Goal: Information Seeking & Learning: Learn about a topic

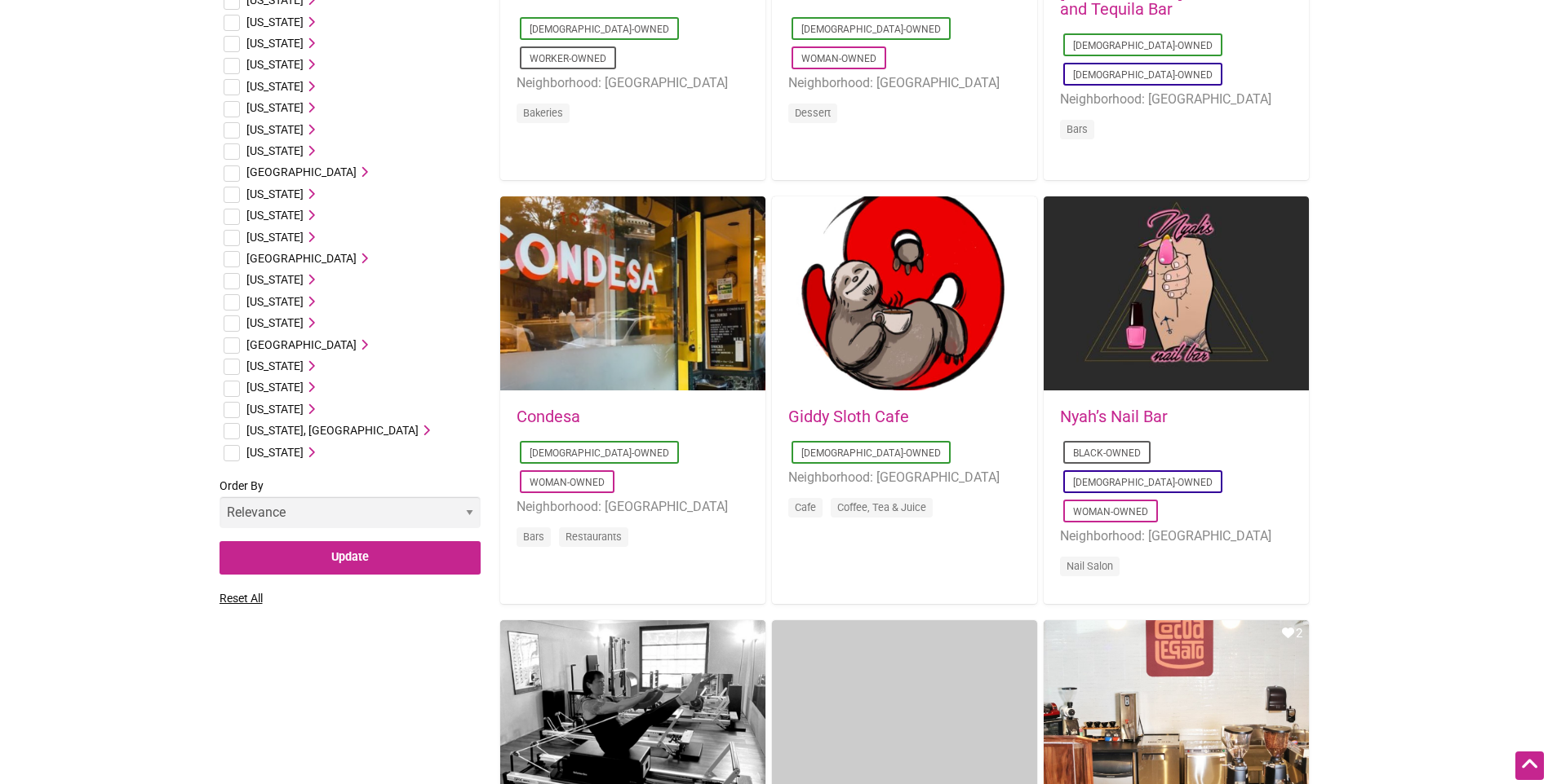
scroll to position [815, 0]
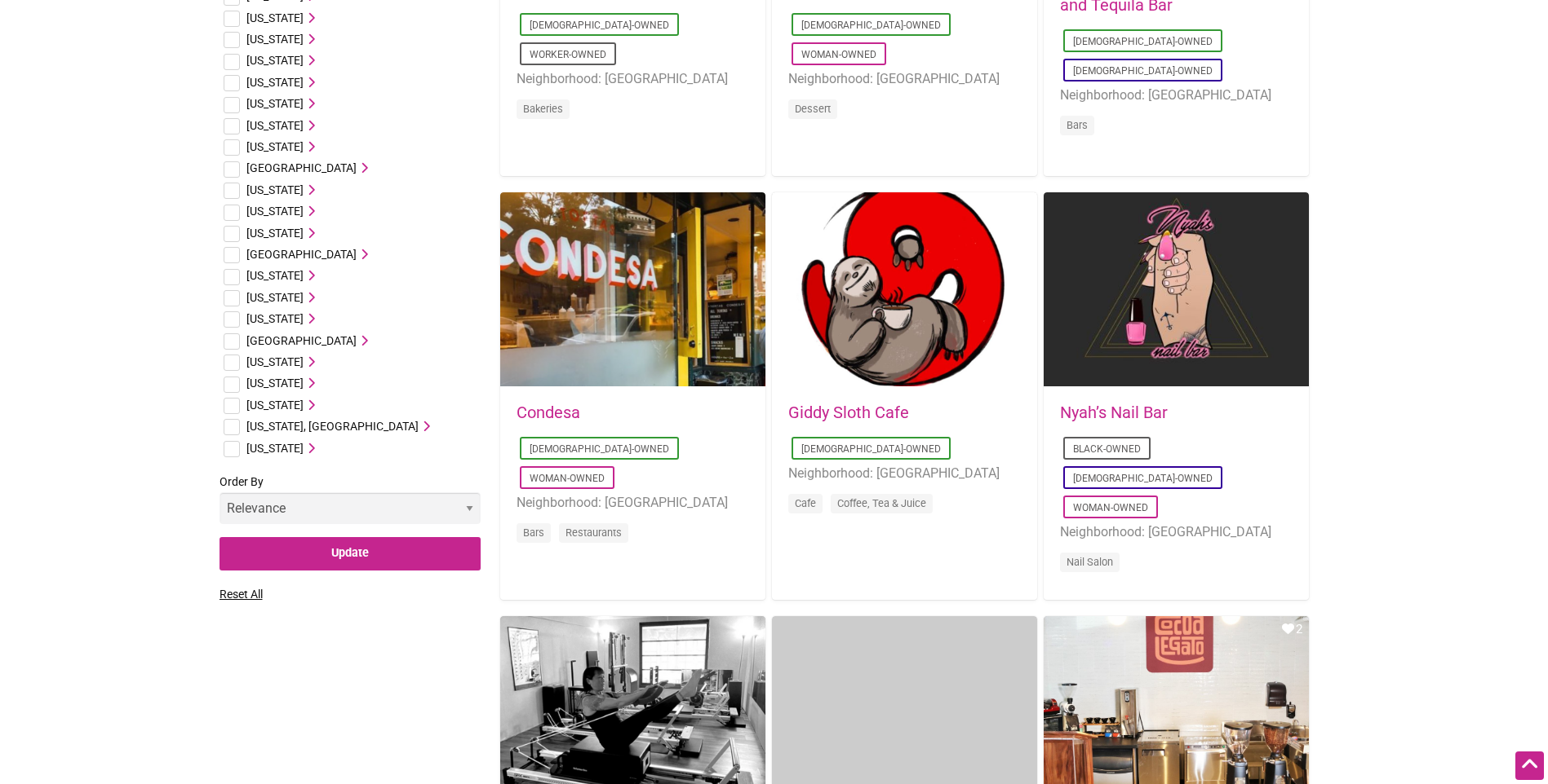
click at [315, 405] on icon at bounding box center [309, 405] width 11 height 11
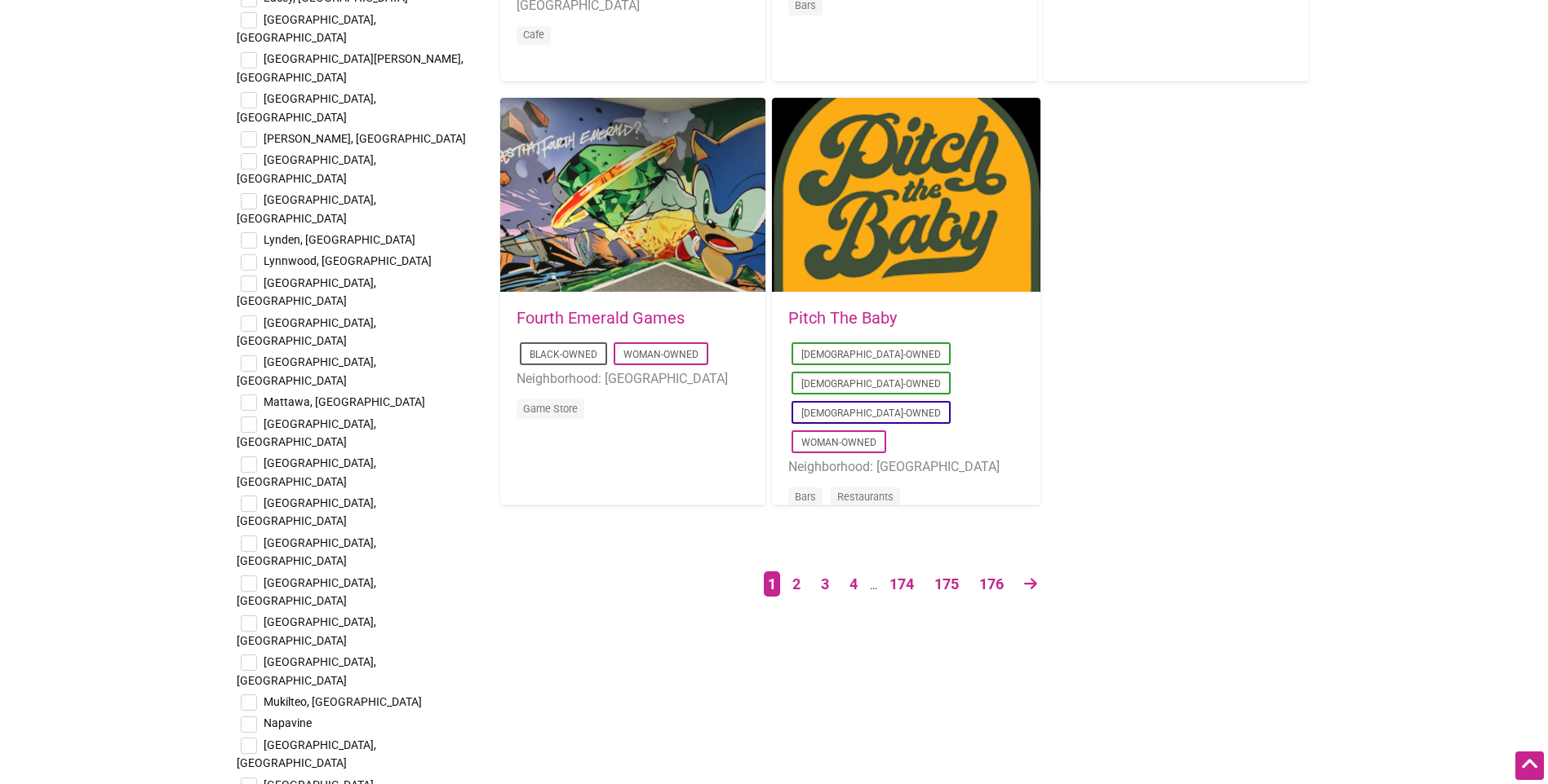
scroll to position [2609, 0]
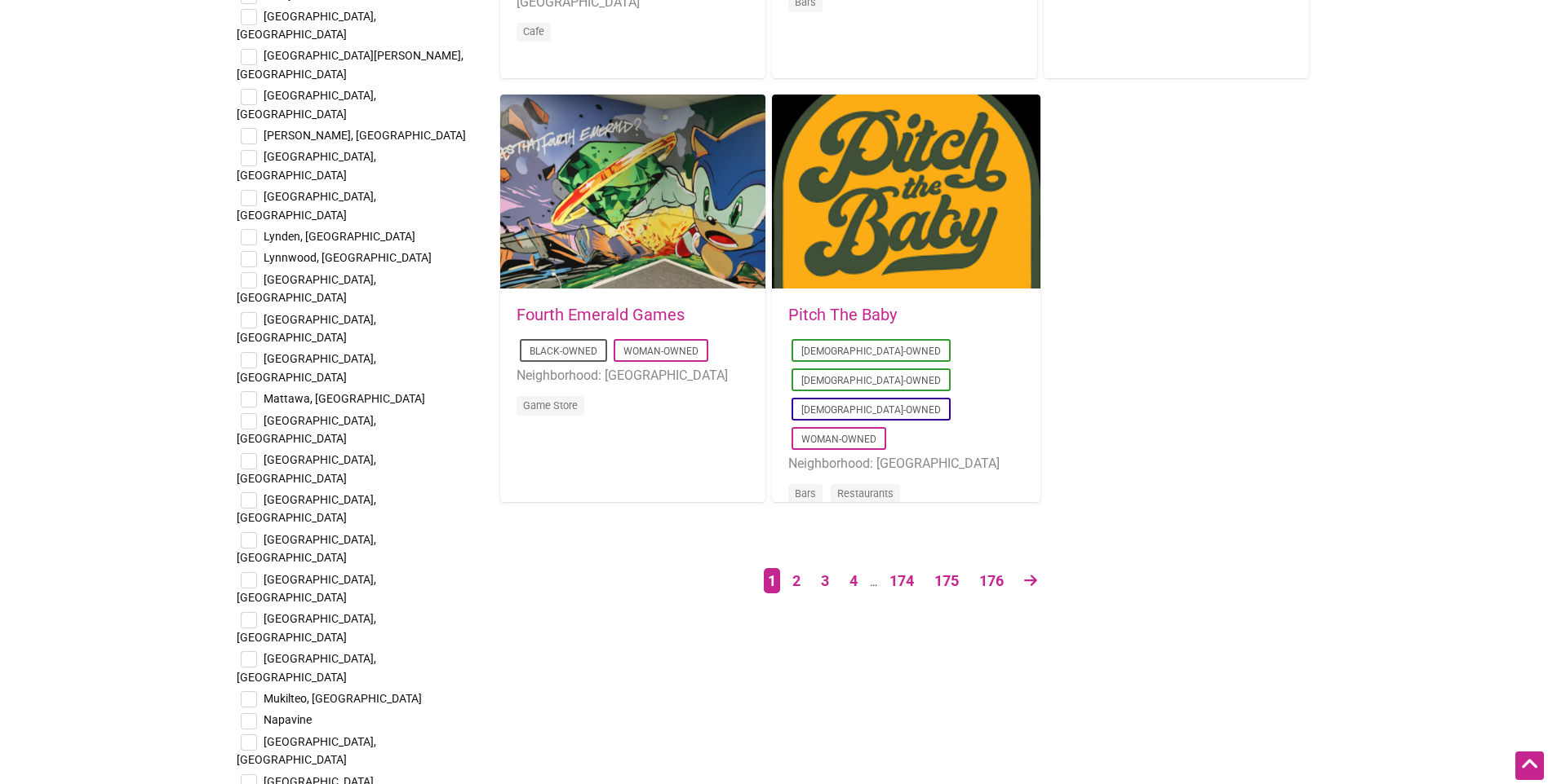
checkbox input "true"
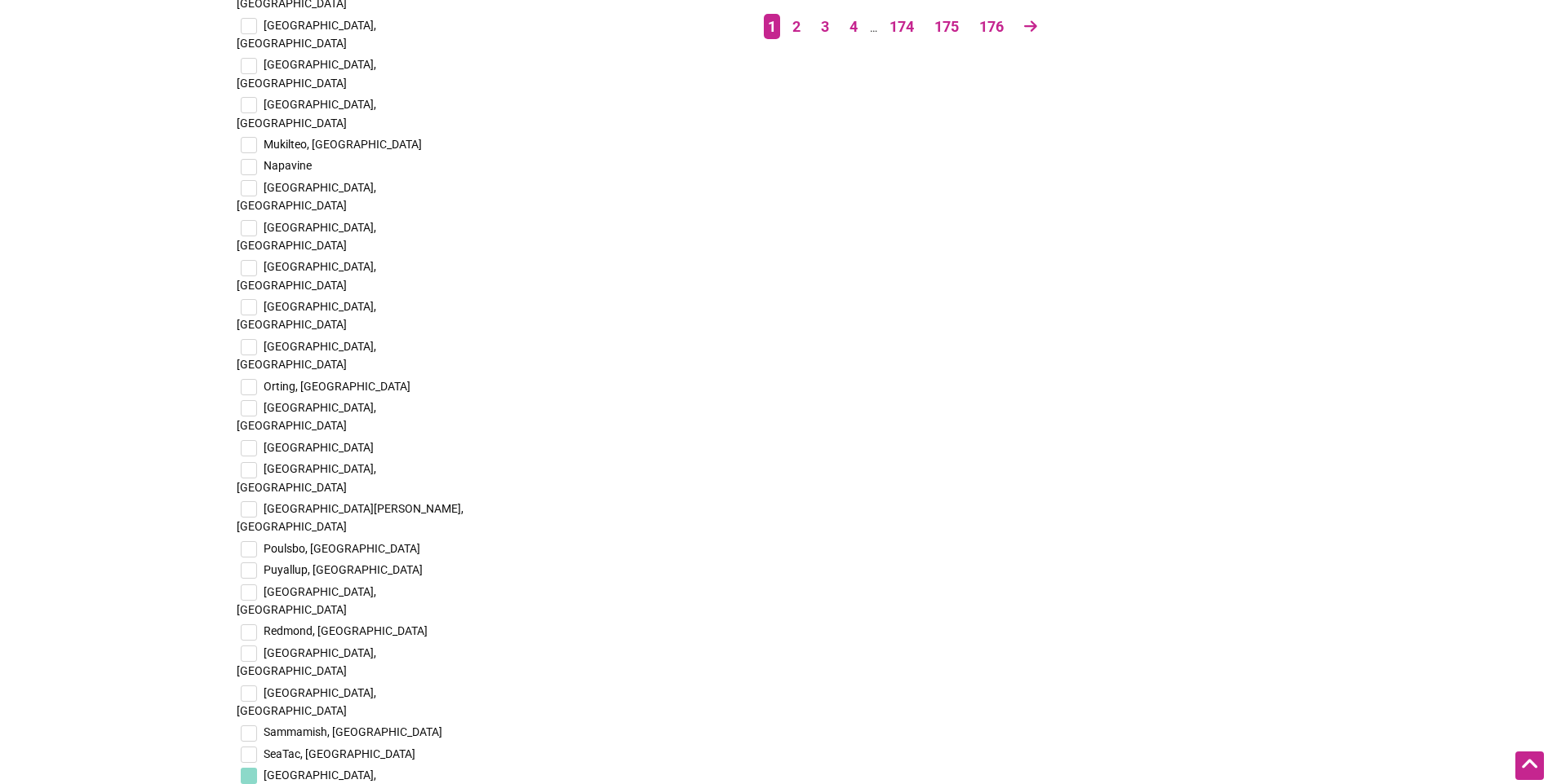
scroll to position [3262, 0]
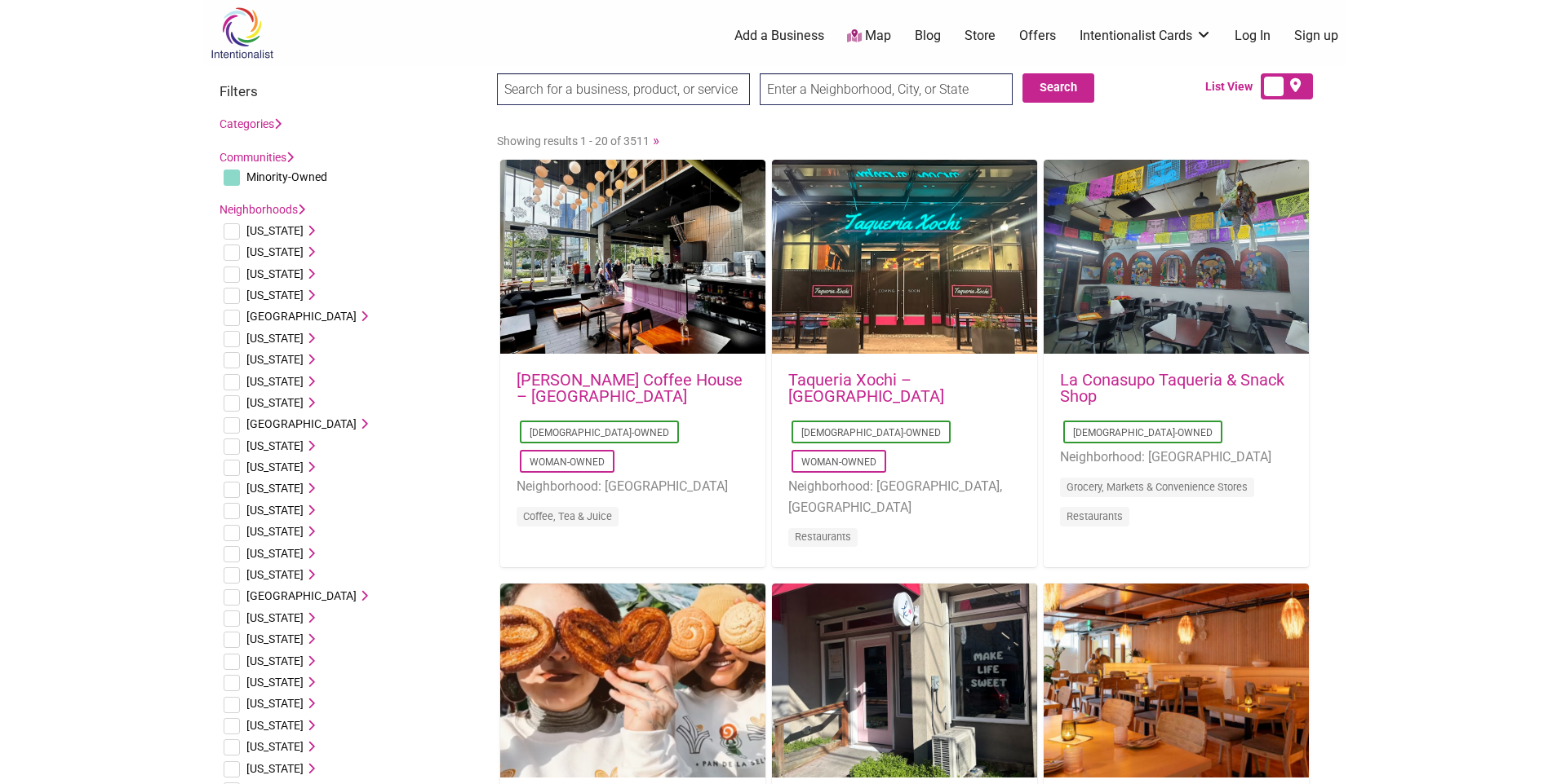
click at [282, 118] on icon at bounding box center [278, 124] width 8 height 11
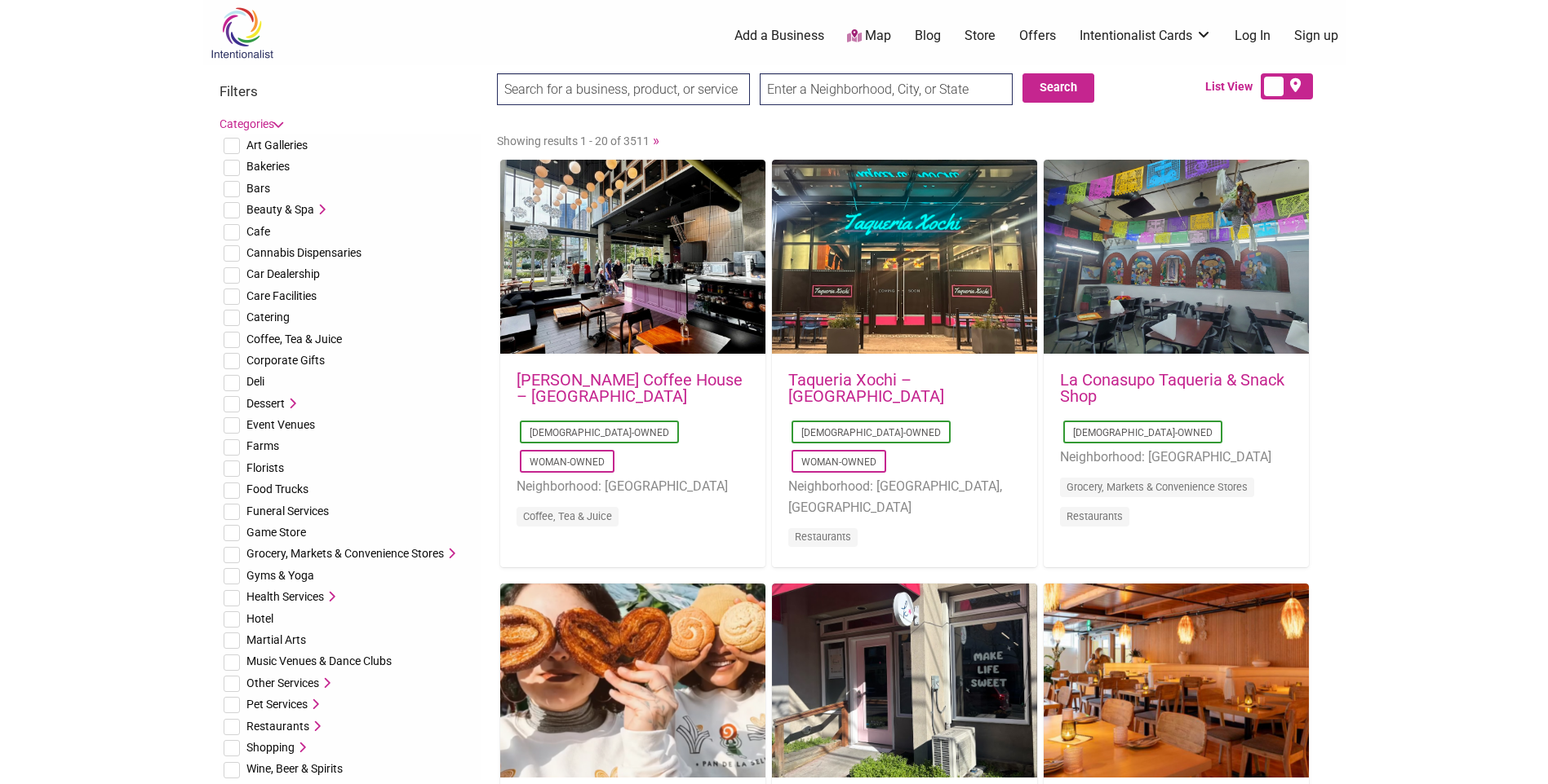
click at [282, 118] on link "Categories" at bounding box center [250, 124] width 62 height 13
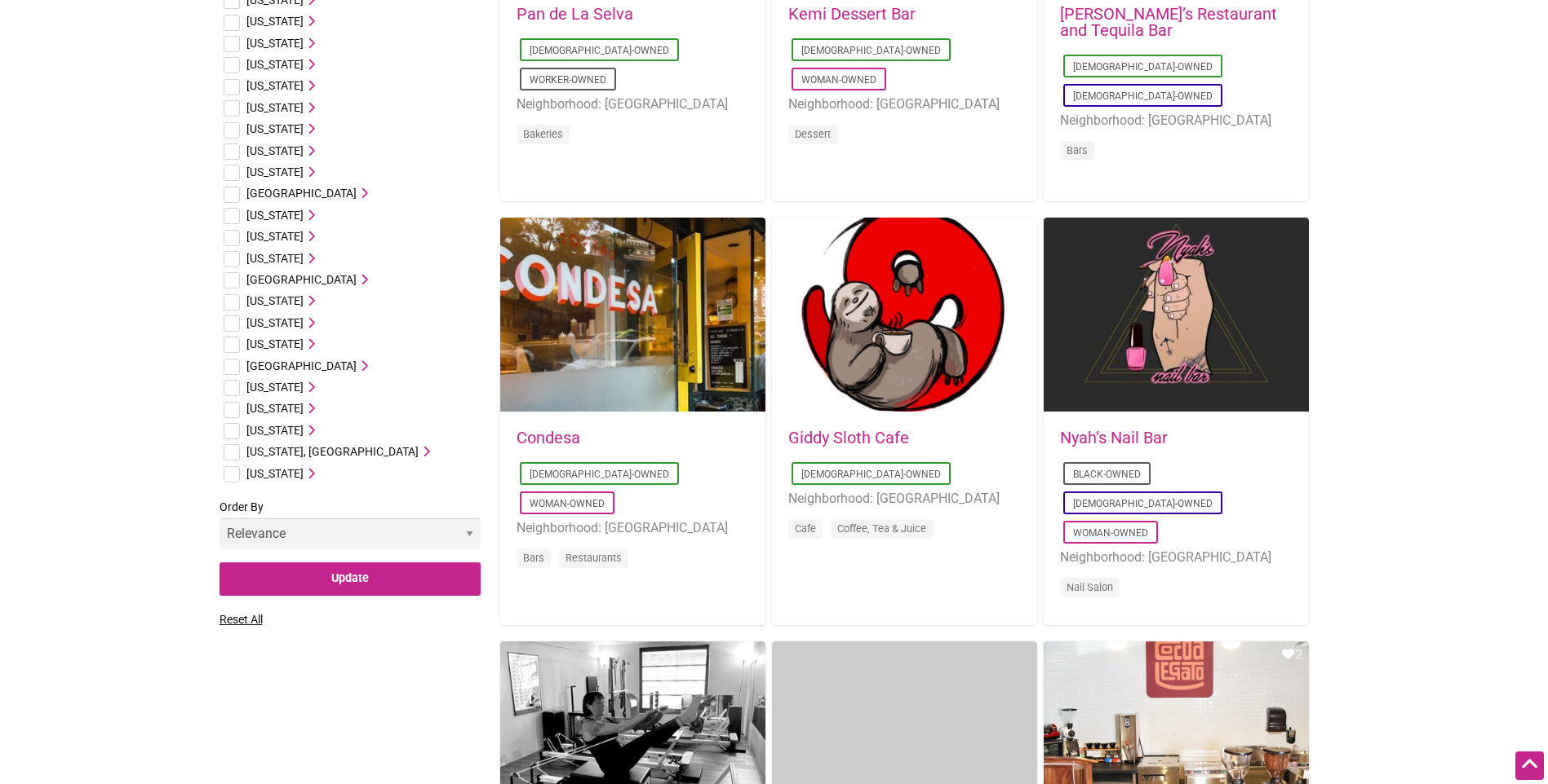
scroll to position [978, 0]
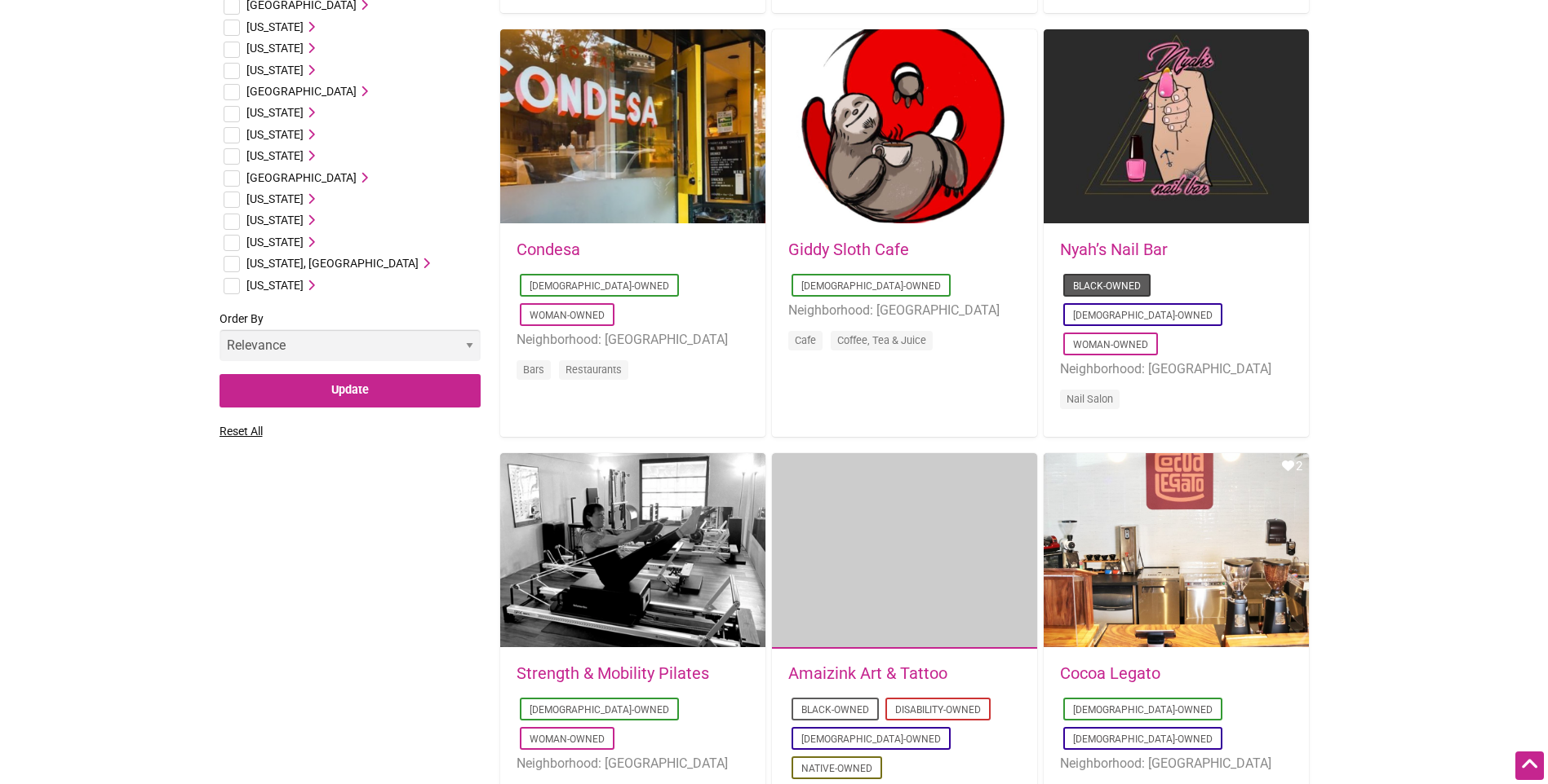
click at [1081, 283] on link "Black-Owned" at bounding box center [1106, 286] width 68 height 11
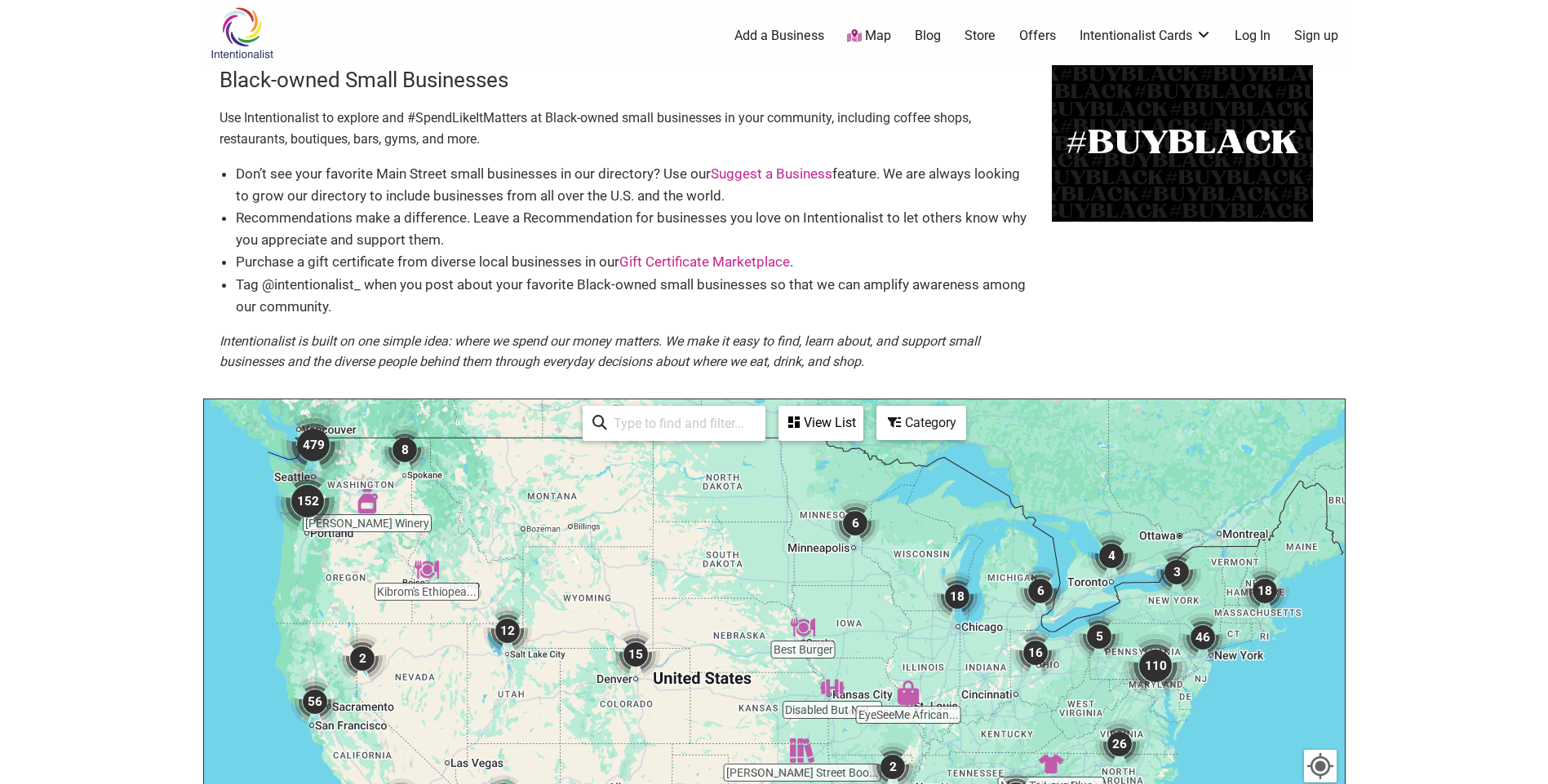
click at [705, 426] on input "search" at bounding box center [682, 422] width 149 height 31
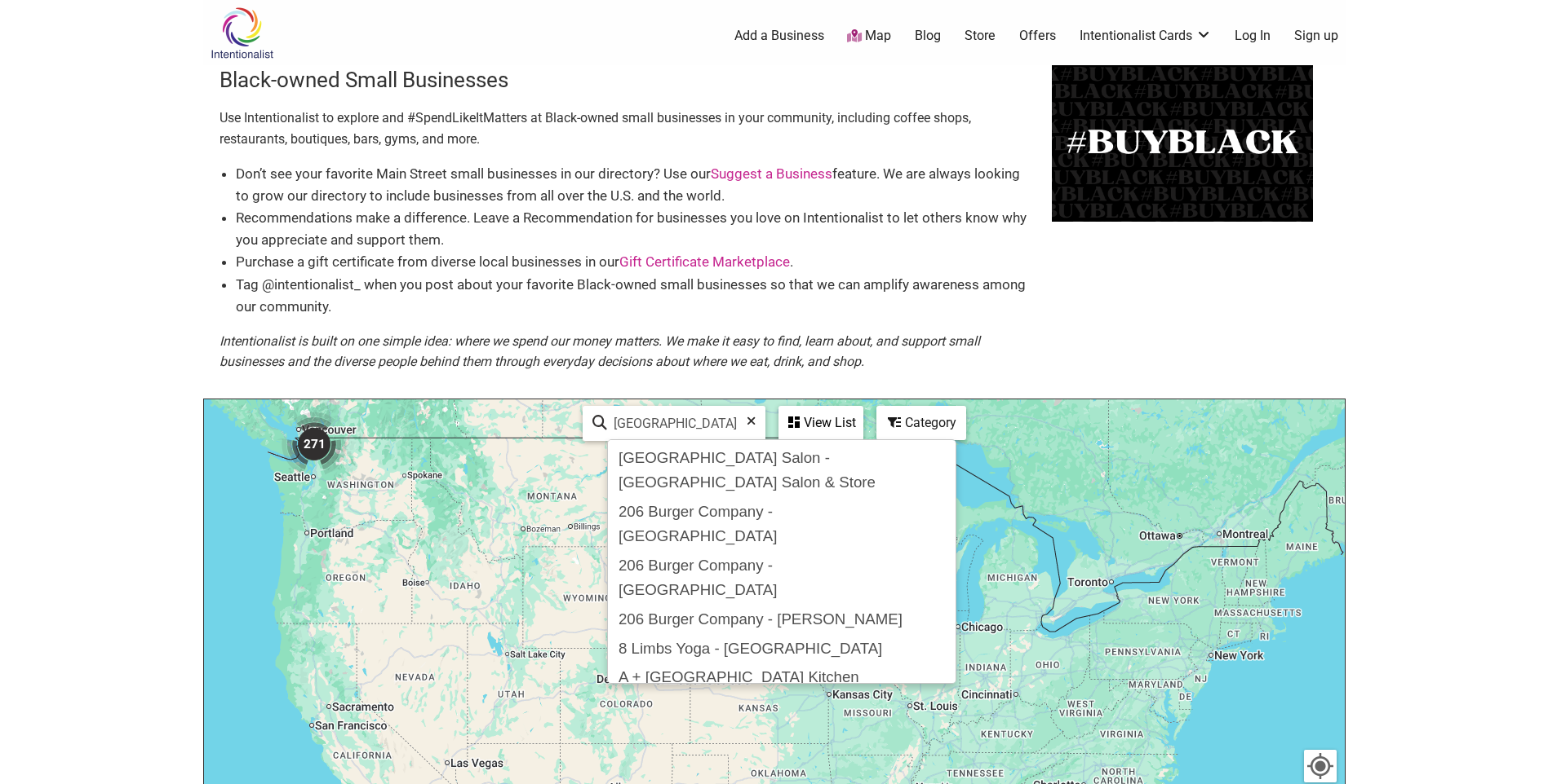
type input "Seattle"
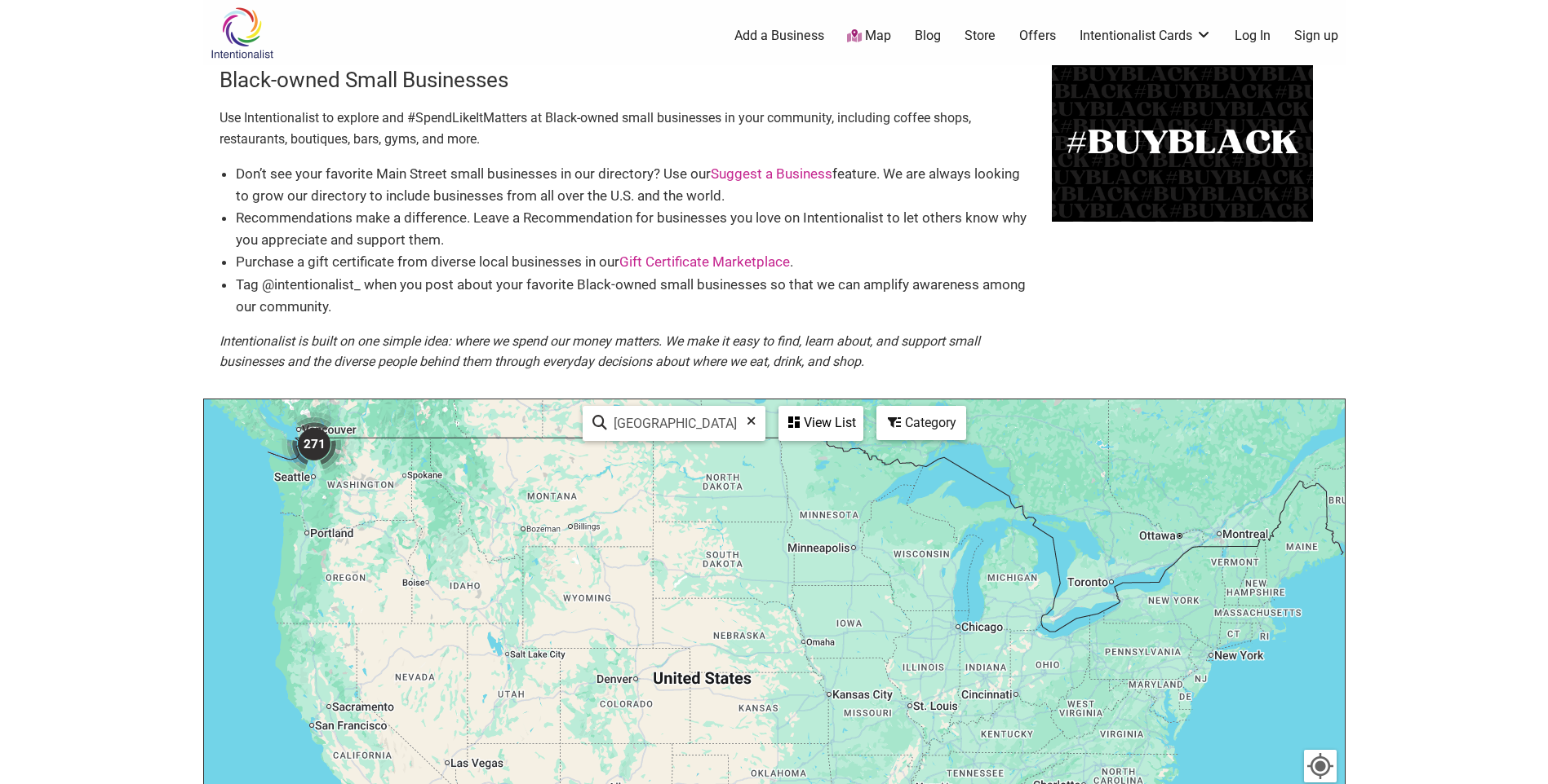
click at [816, 421] on div "View List" at bounding box center [821, 422] width 82 height 31
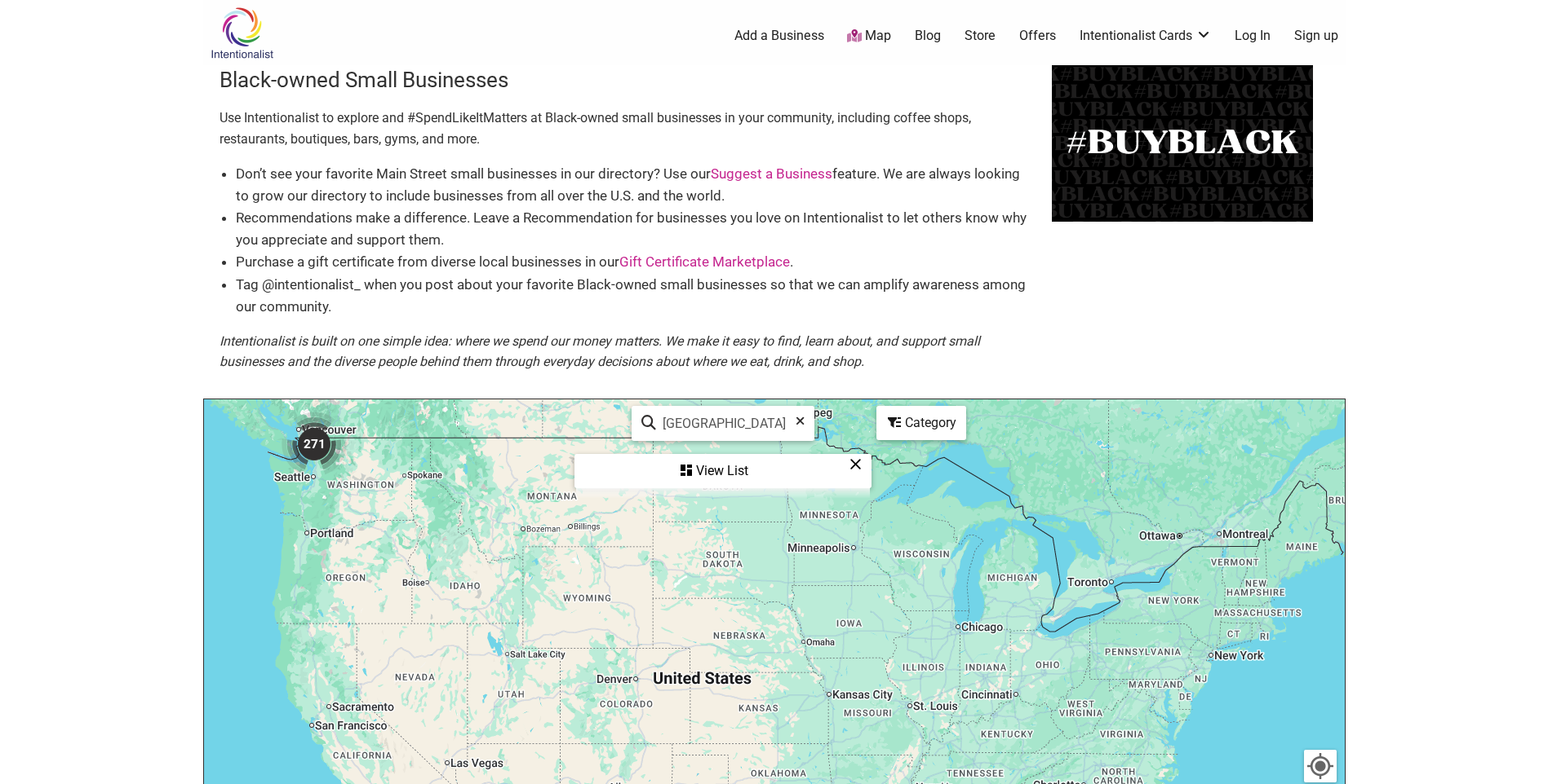
click at [314, 446] on img "271" at bounding box center [314, 444] width 66 height 66
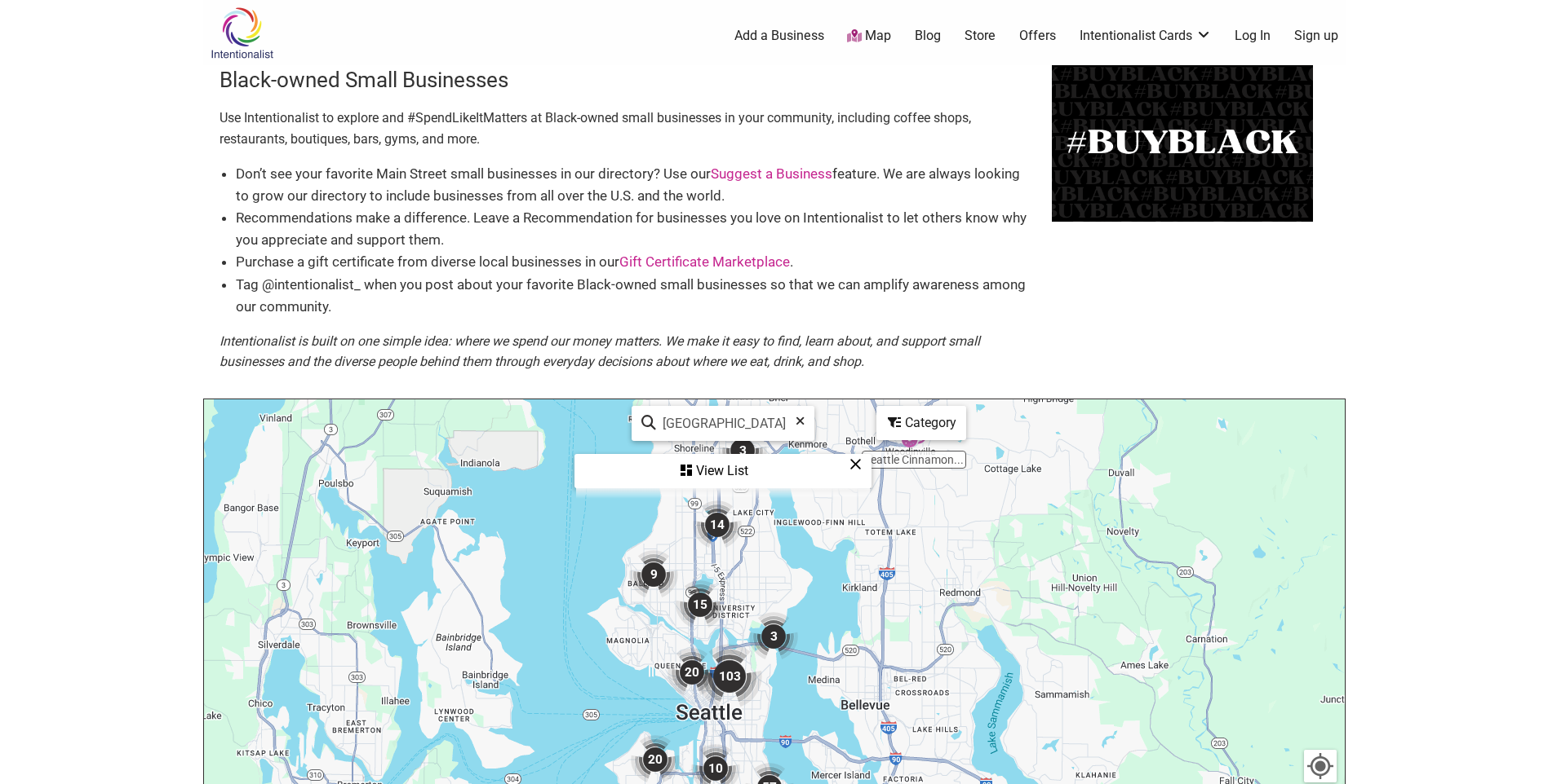
click at [741, 472] on div "View List" at bounding box center [723, 471] width 294 height 31
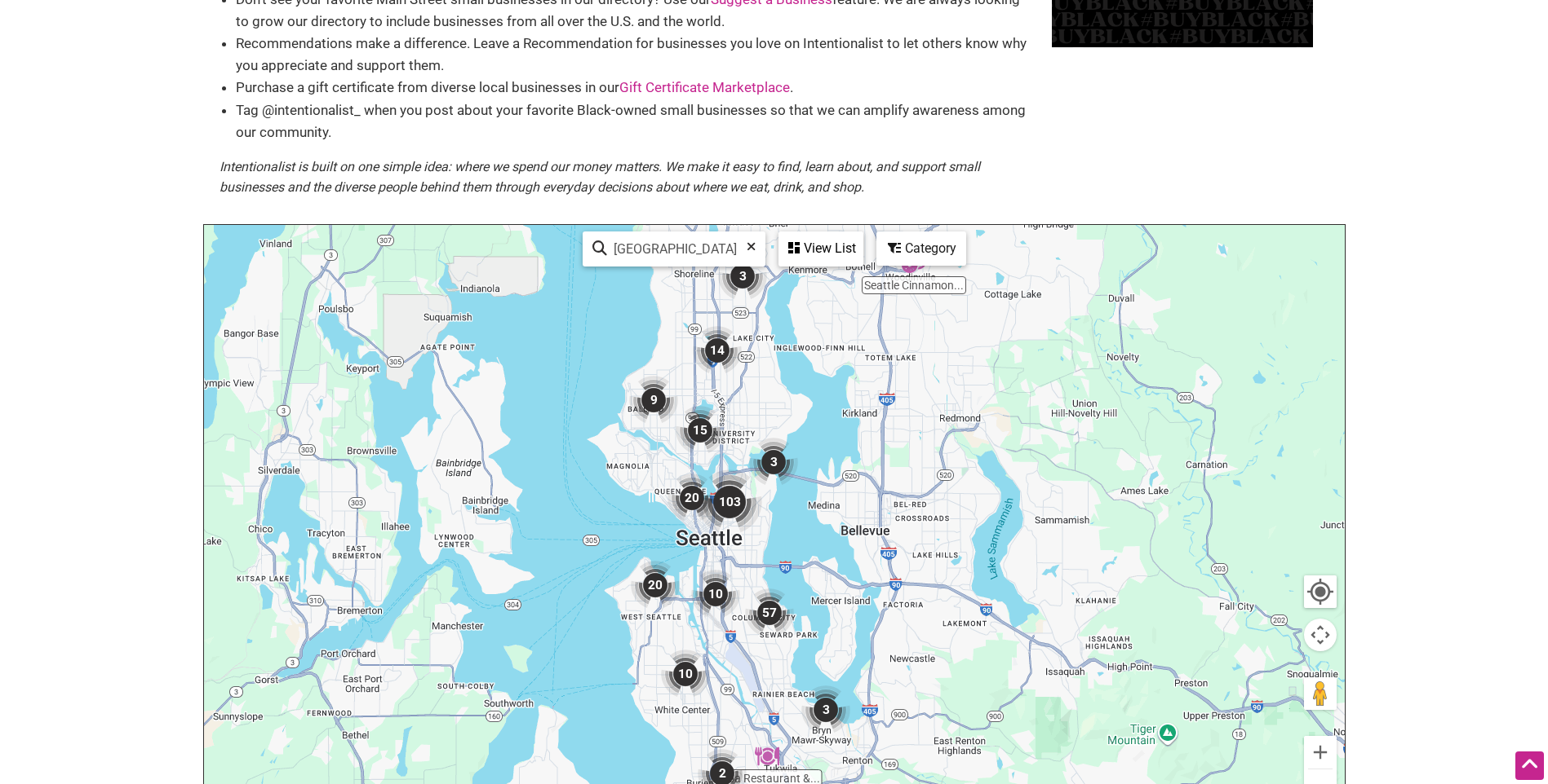
scroll to position [163, 0]
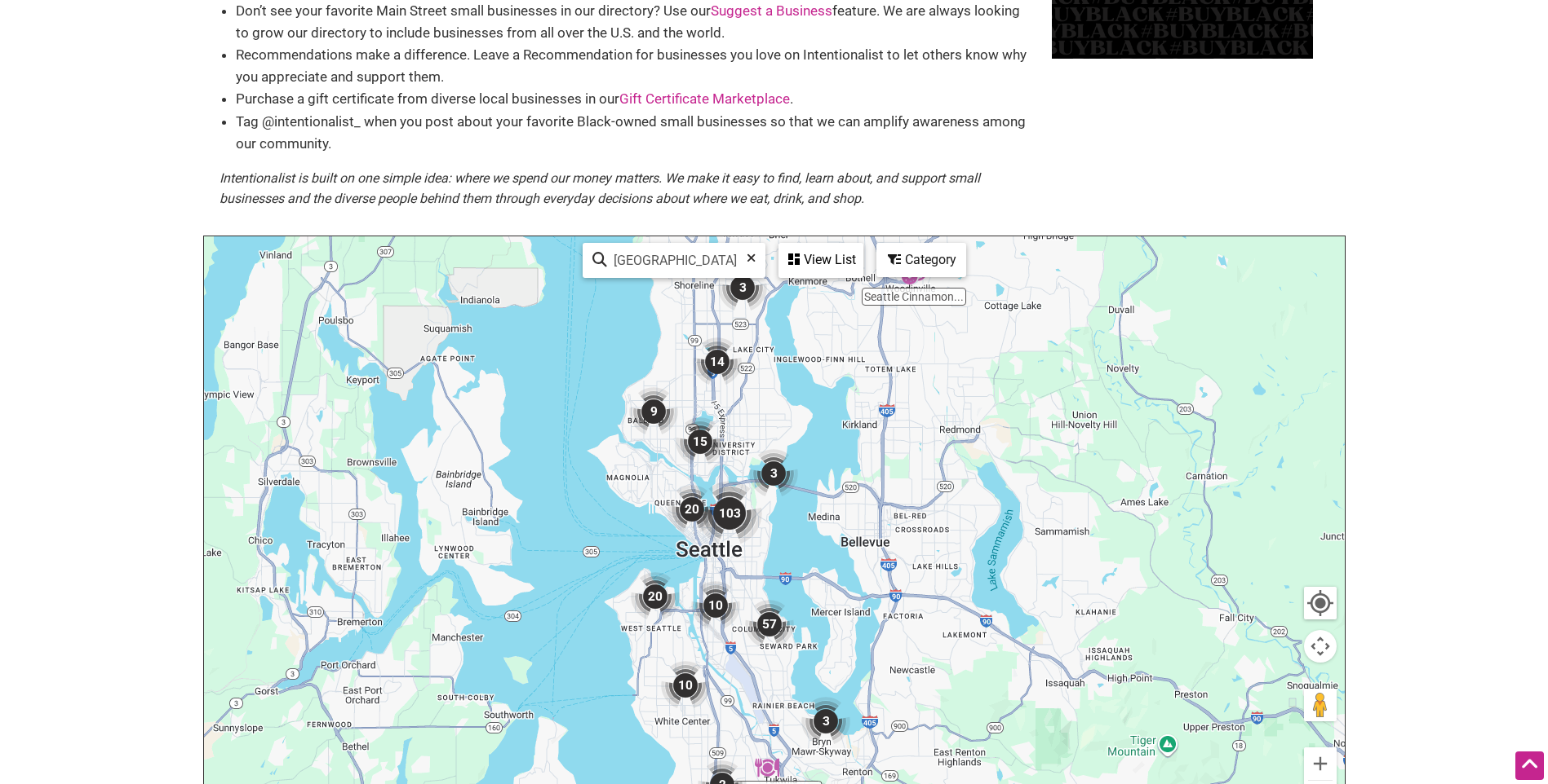
click at [653, 414] on img "9" at bounding box center [653, 411] width 49 height 49
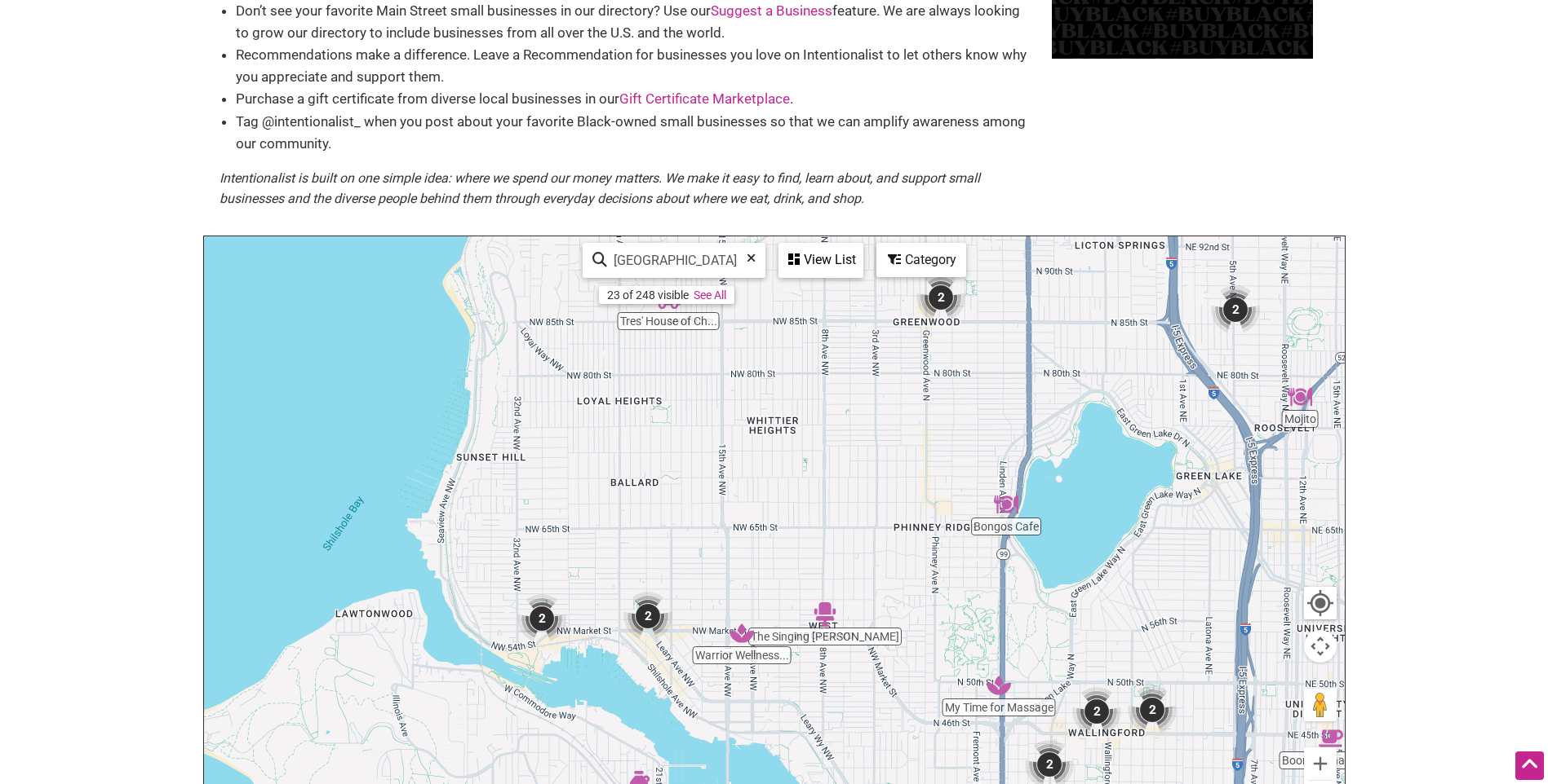
click at [650, 613] on img "2" at bounding box center [647, 616] width 49 height 49
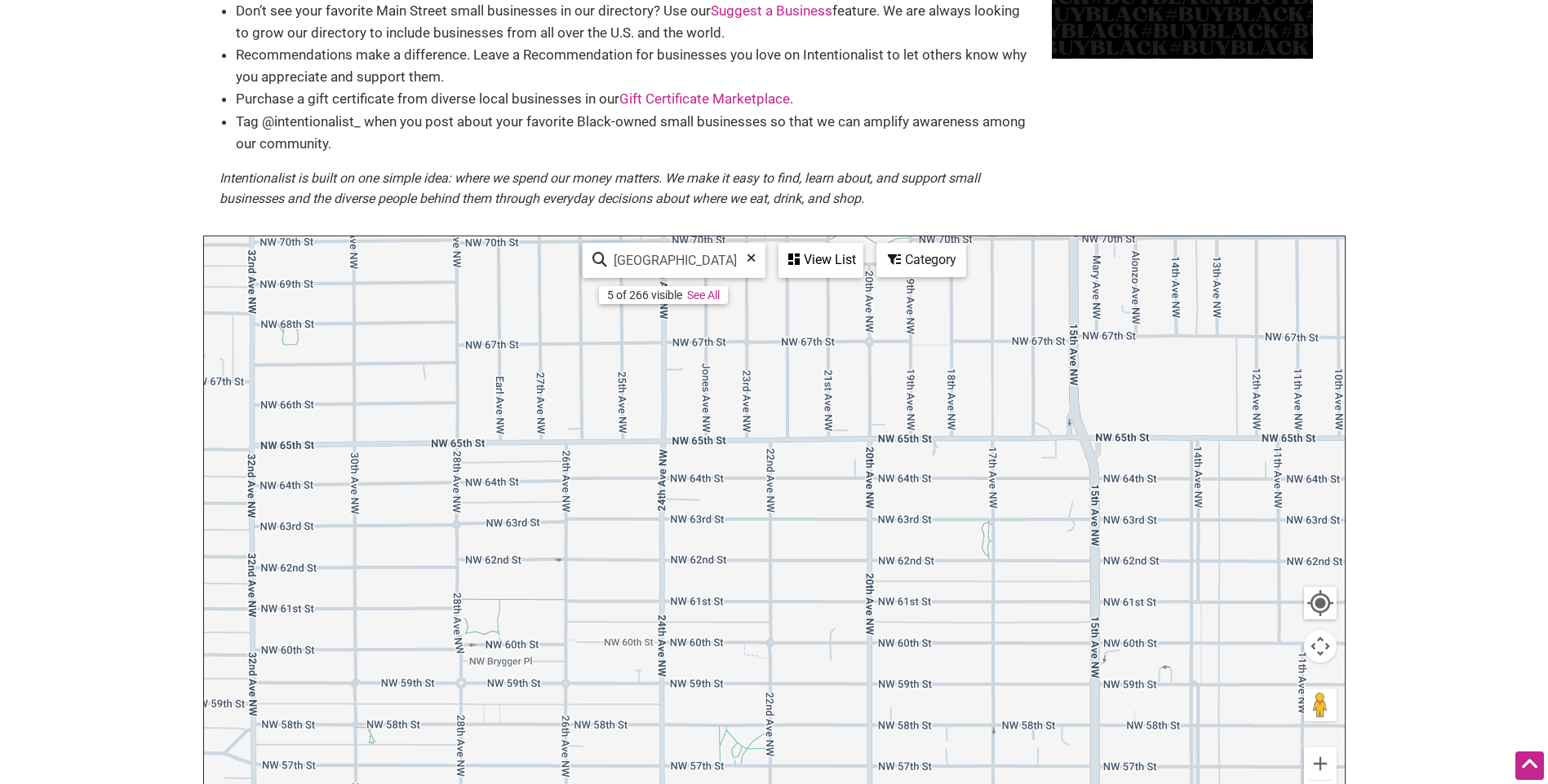
drag, startPoint x: 1024, startPoint y: 447, endPoint x: 991, endPoint y: 788, distance: 342.6
click at [991, 621] on html "× Menu 0 Add a Business Map Blog Store Offers Intentionalist Cards Buy Black Ca…" at bounding box center [774, 229] width 1548 height 784
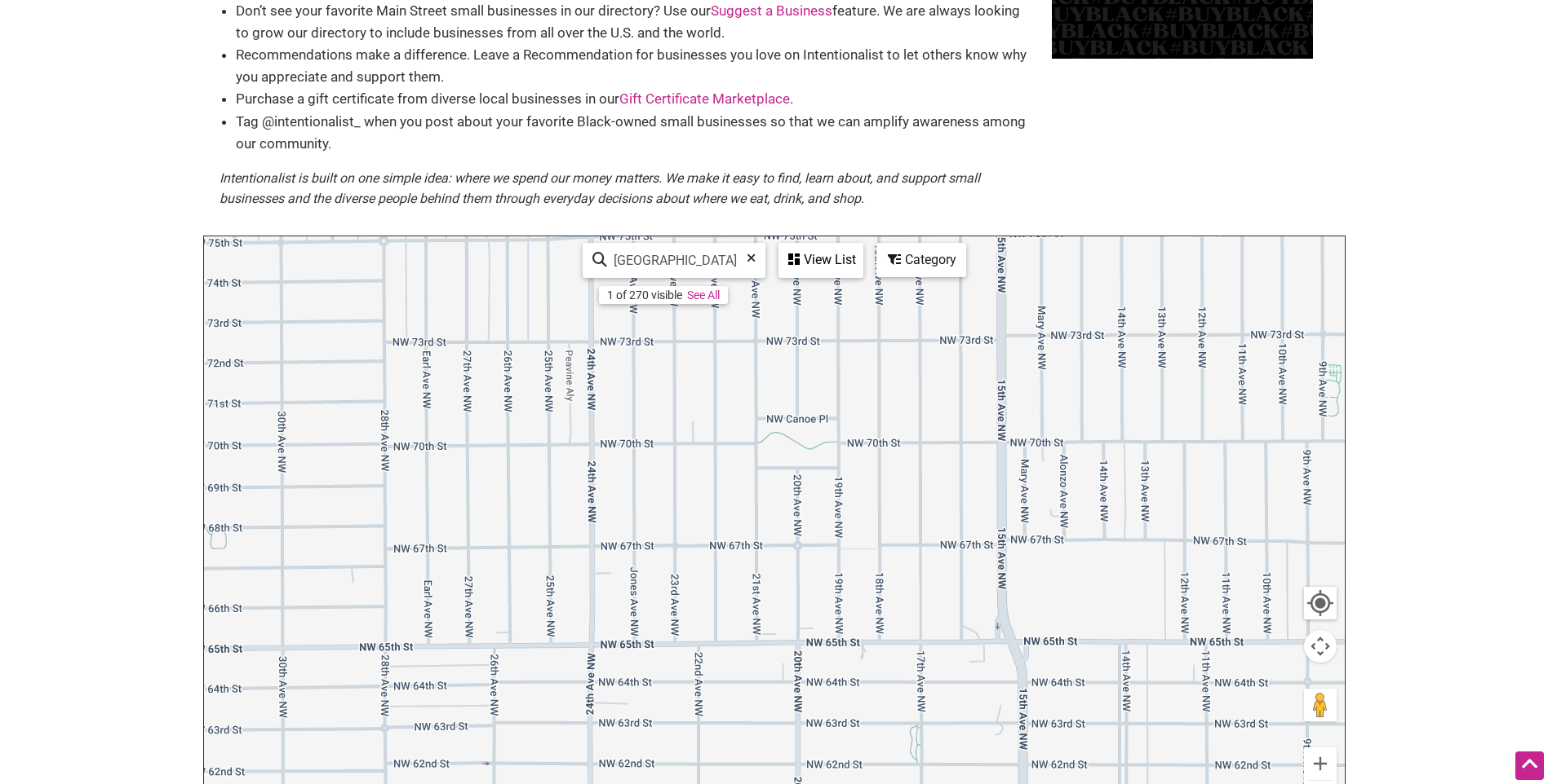
drag, startPoint x: 989, startPoint y: 564, endPoint x: 917, endPoint y: 770, distance: 218.2
click at [917, 770] on div "To navigate, press the arrow keys." at bounding box center [774, 554] width 1141 height 635
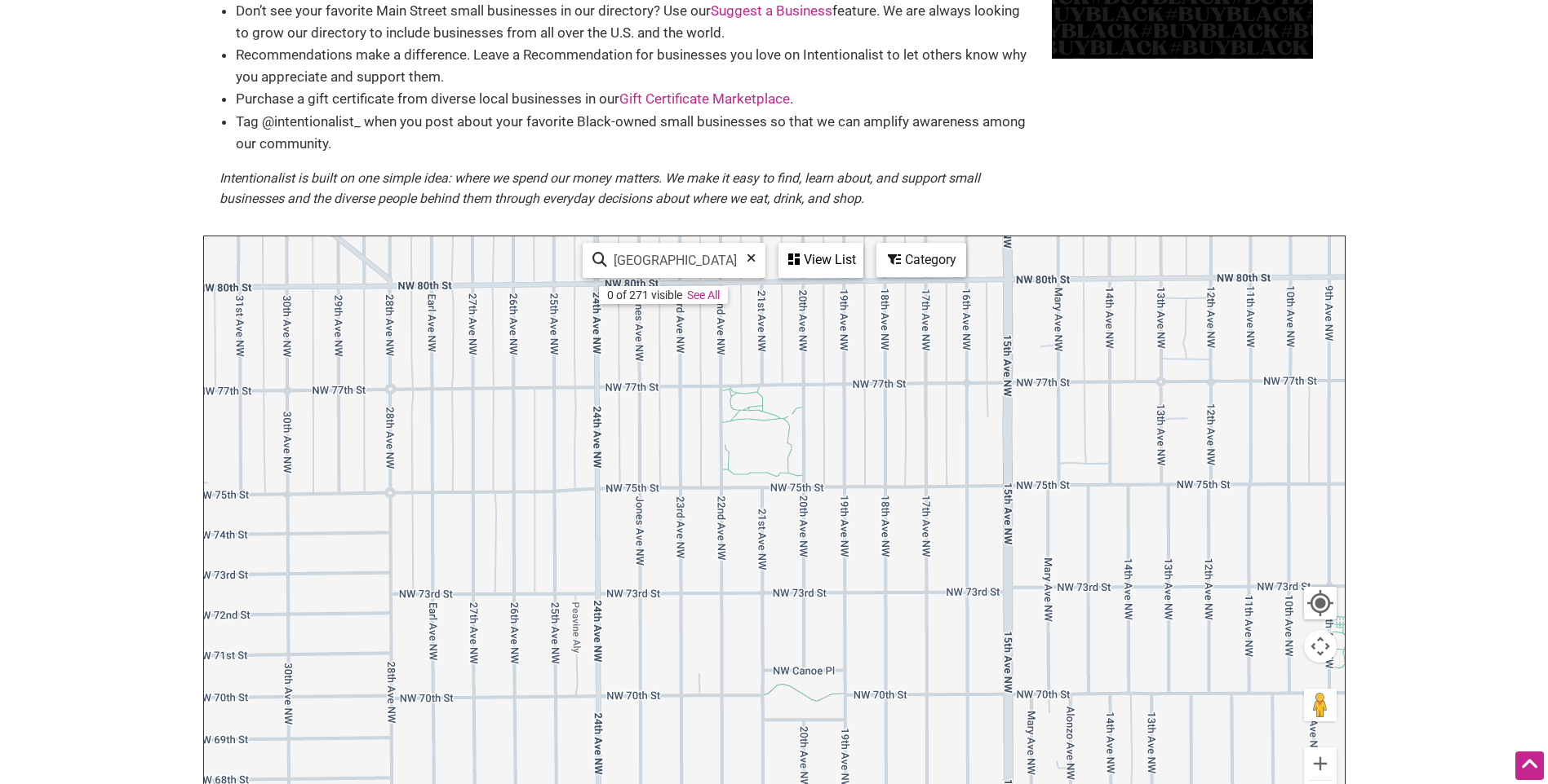
drag, startPoint x: 879, startPoint y: 527, endPoint x: 887, endPoint y: 769, distance: 242.1
click at [887, 769] on div "To navigate, press the arrow keys." at bounding box center [774, 554] width 1141 height 635
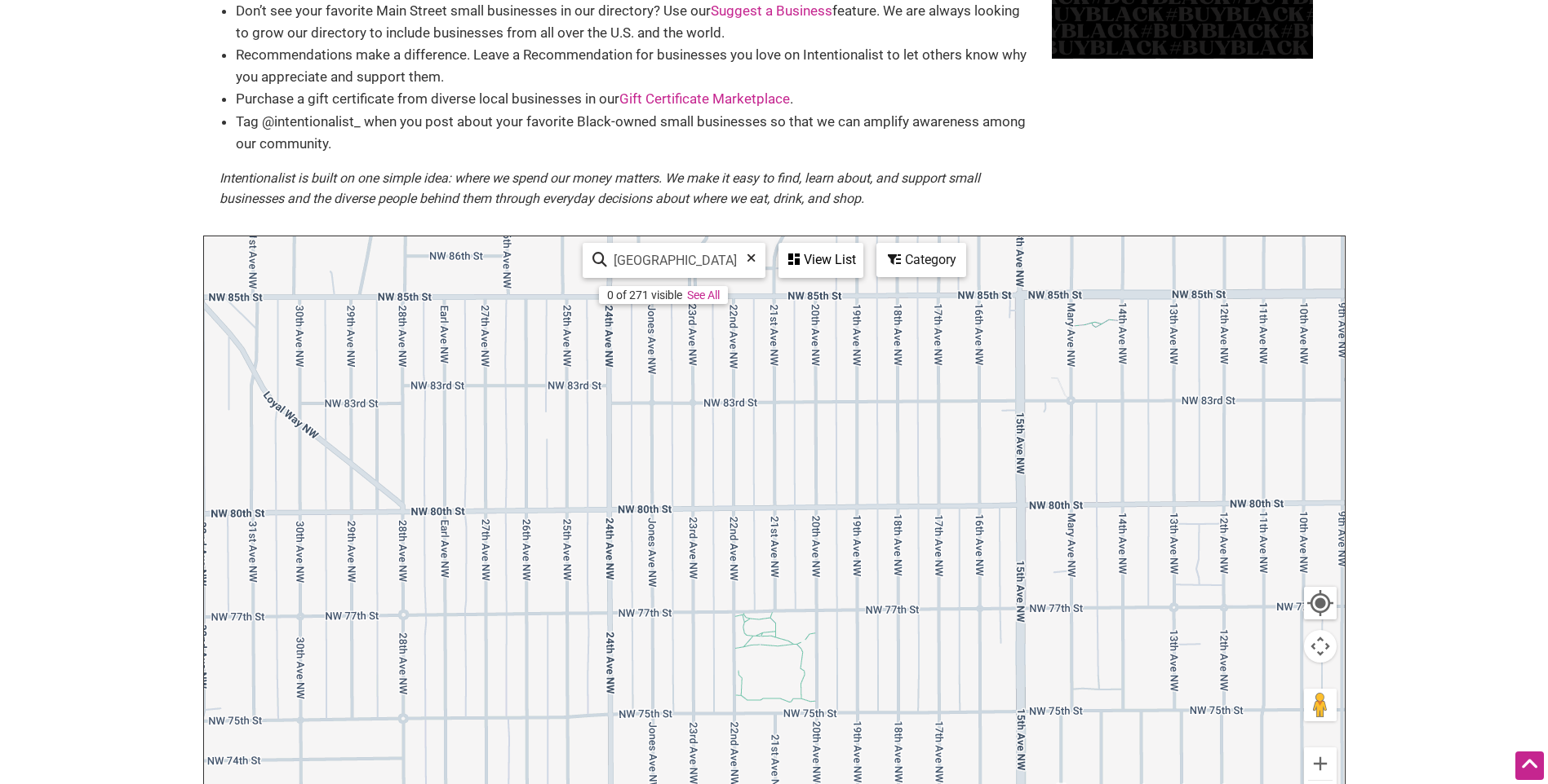
drag, startPoint x: 760, startPoint y: 402, endPoint x: 769, endPoint y: 637, distance: 235.2
click at [769, 637] on div "To navigate, press the arrow keys." at bounding box center [774, 554] width 1141 height 635
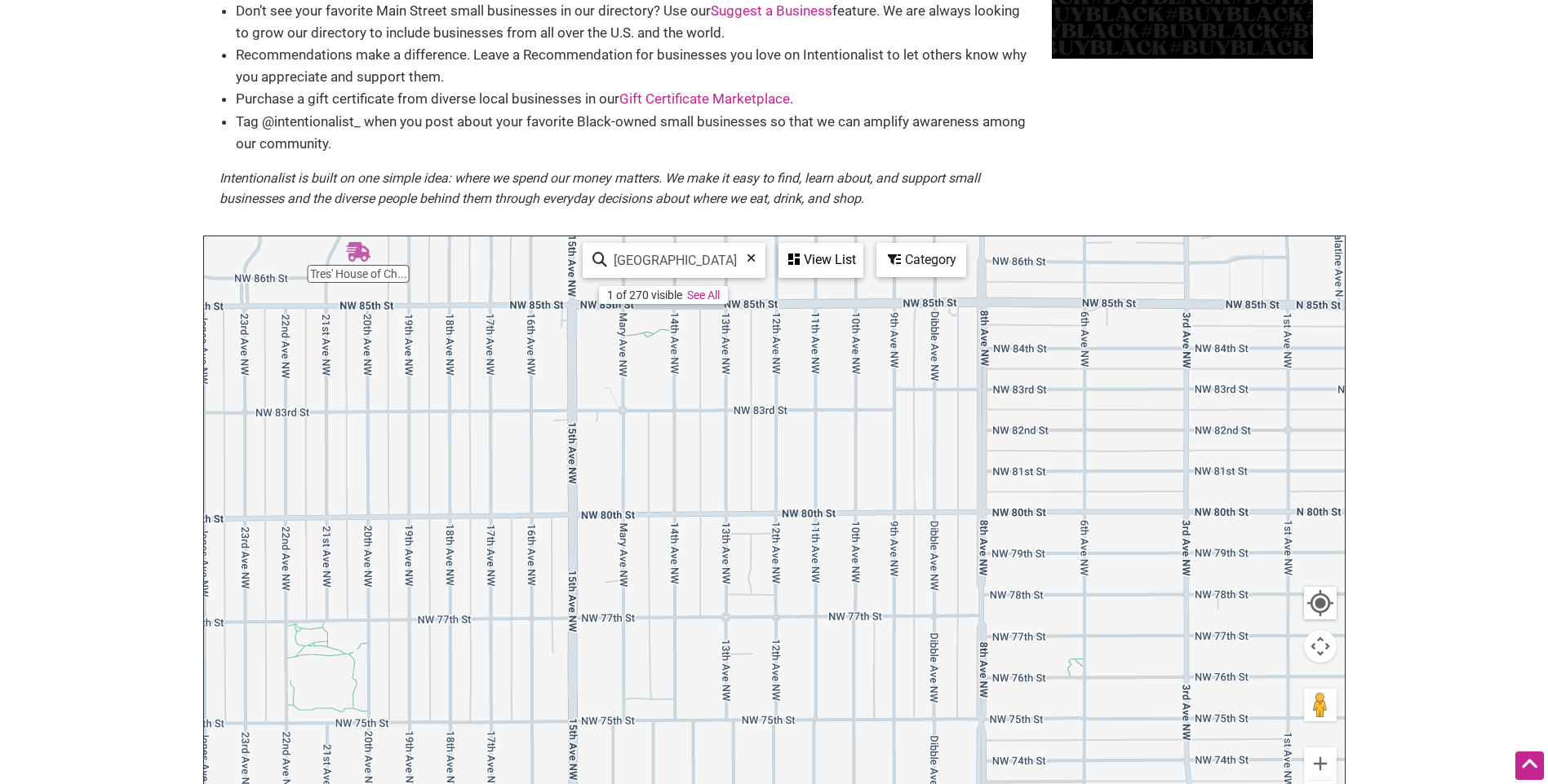
drag, startPoint x: 1071, startPoint y: 592, endPoint x: 621, endPoint y: 601, distance: 450.1
click at [621, 601] on div "To navigate, press the arrow keys." at bounding box center [774, 554] width 1141 height 635
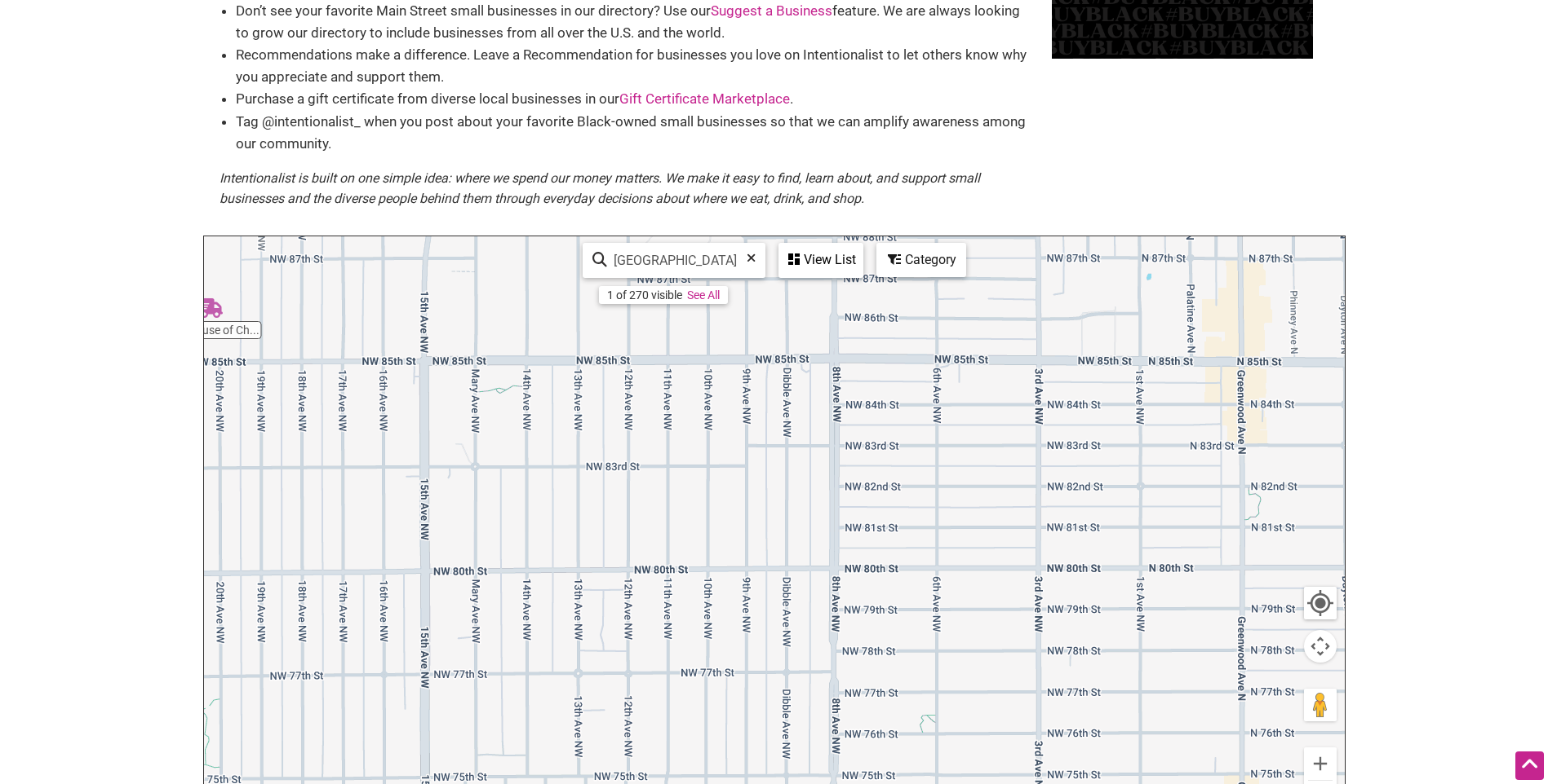
drag, startPoint x: 998, startPoint y: 641, endPoint x: 854, endPoint y: 694, distance: 153.4
click at [854, 694] on div "To navigate, press the arrow keys." at bounding box center [774, 554] width 1141 height 635
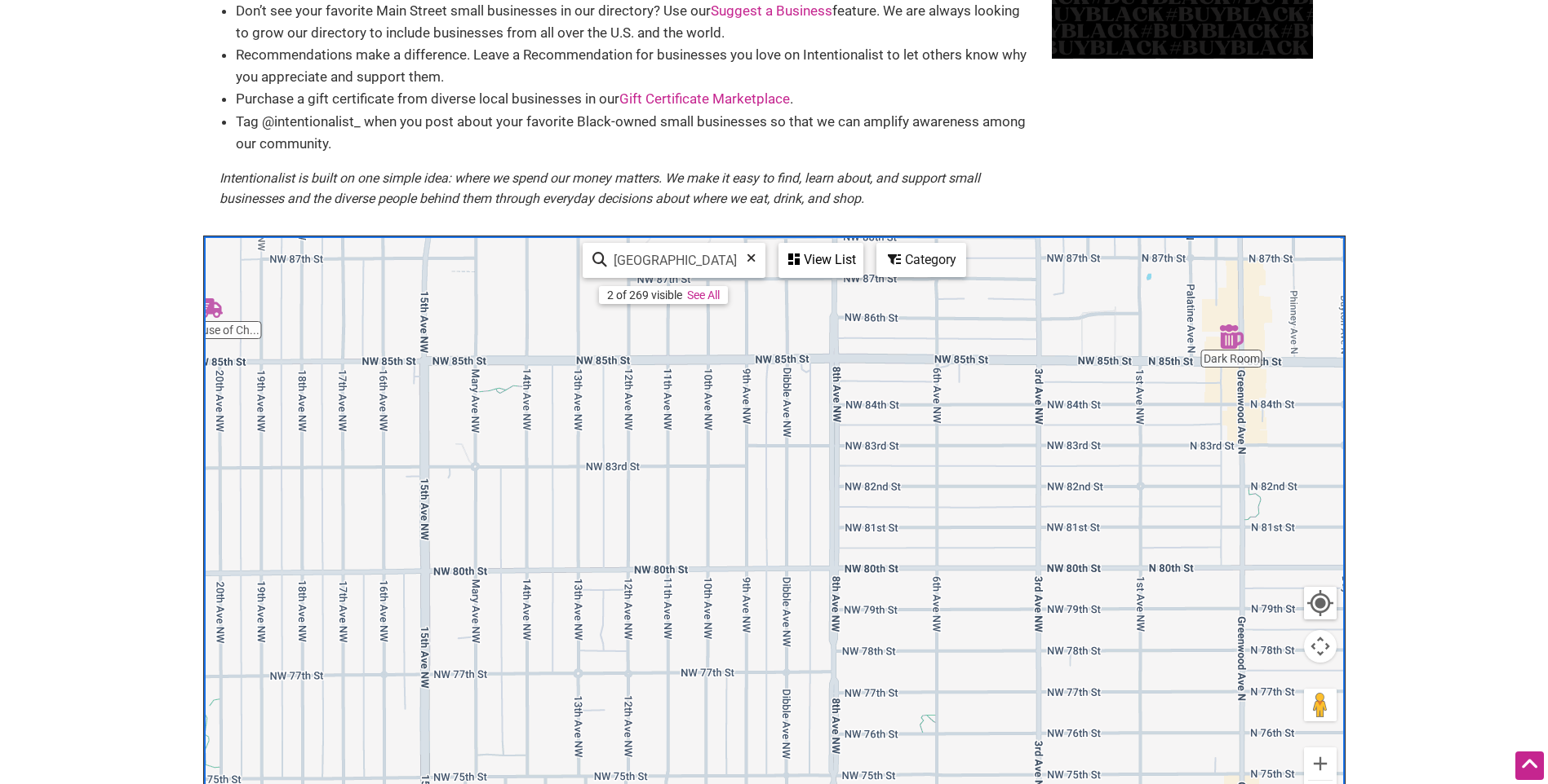
click at [719, 294] on link "See All" at bounding box center [704, 295] width 32 height 13
